Goal: Task Accomplishment & Management: Use online tool/utility

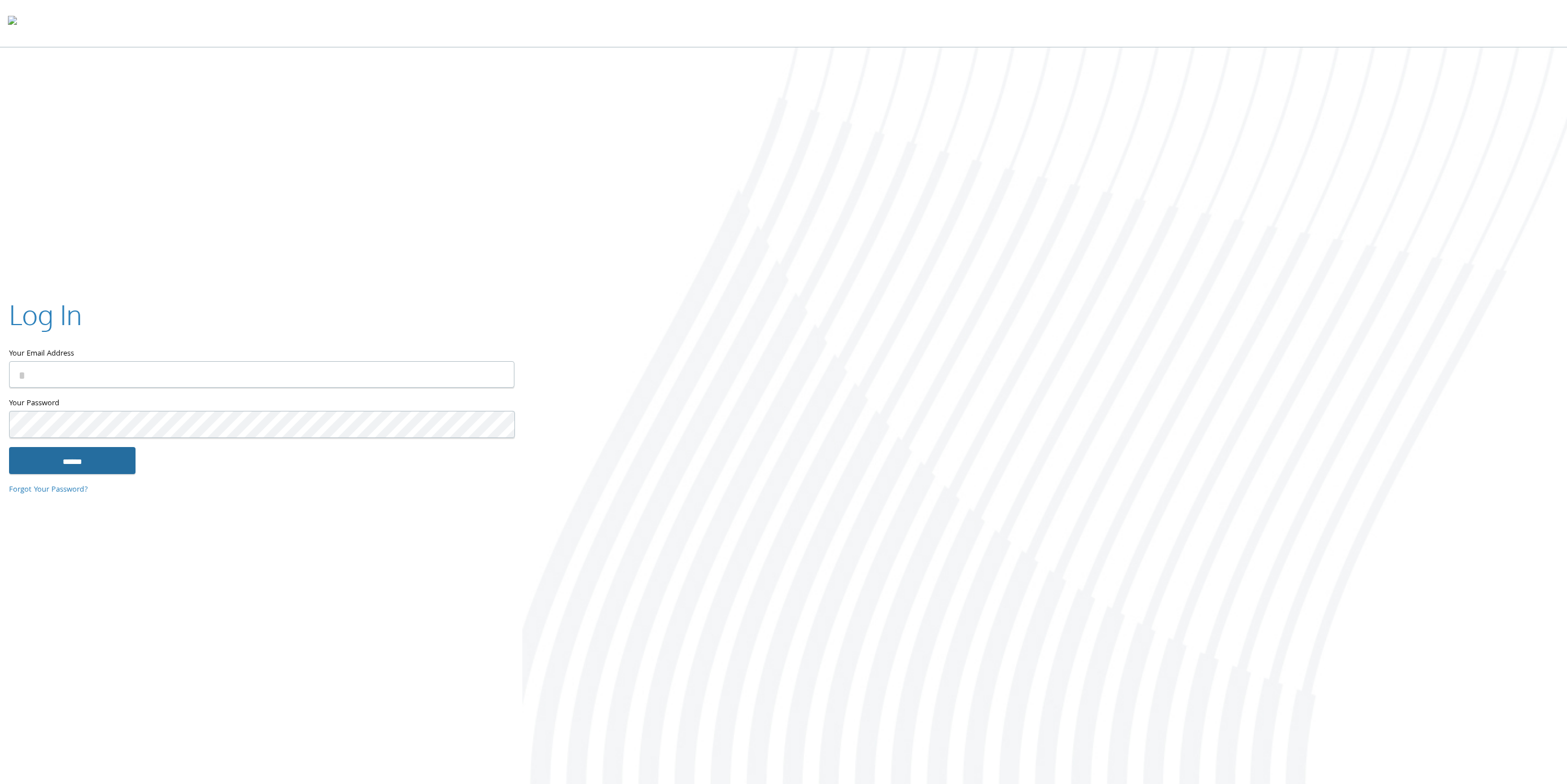
type input "**********"
click at [78, 460] on input "******" at bounding box center [72, 460] width 127 height 27
type input "**********"
click at [85, 449] on input "******" at bounding box center [72, 460] width 127 height 27
